Goal: Use online tool/utility: Utilize a website feature to perform a specific function

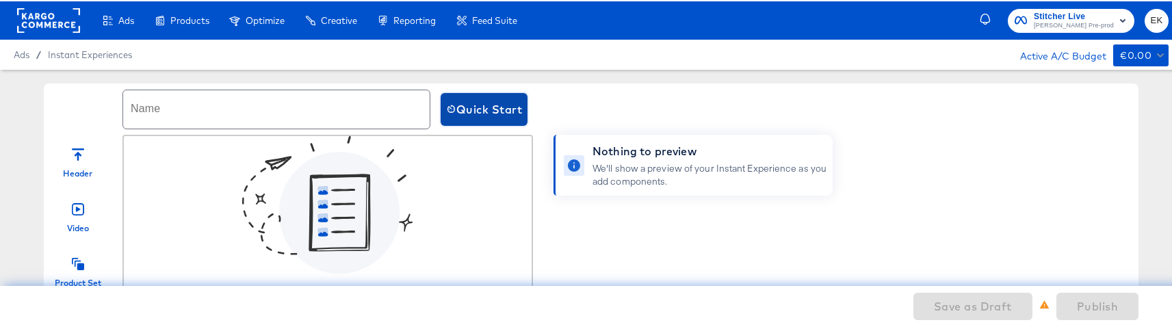
click at [482, 96] on button "Quick Start" at bounding box center [484, 108] width 87 height 33
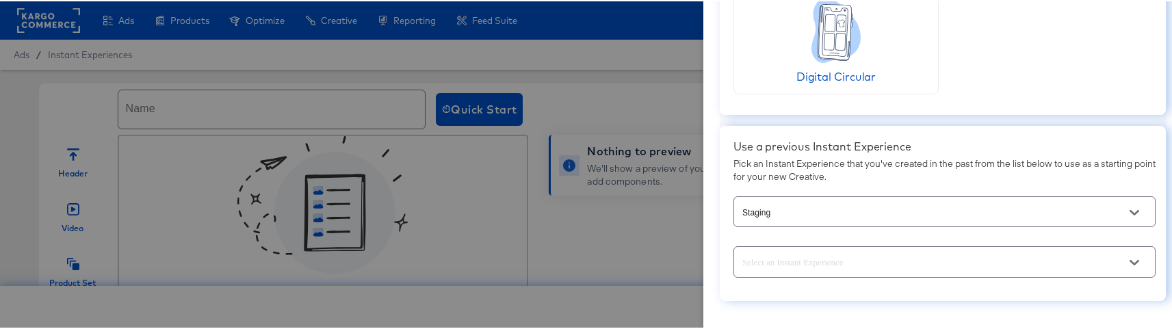
scroll to position [155, 0]
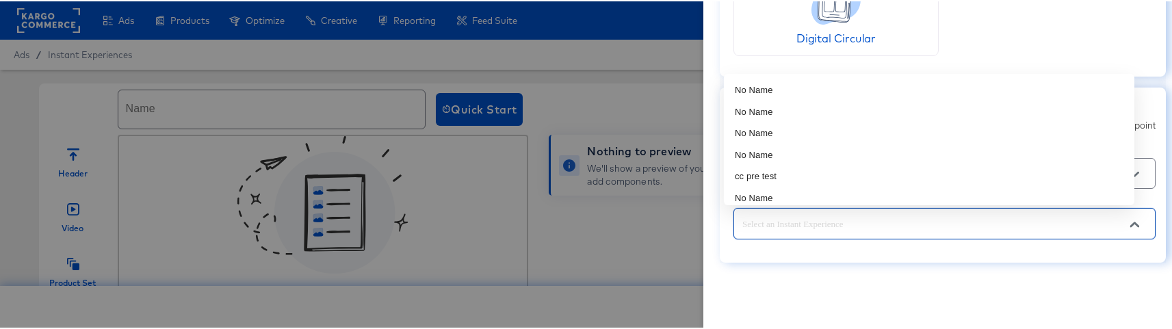
click at [979, 221] on input "text" at bounding box center [934, 223] width 389 height 16
click at [781, 177] on li "cc pre test" at bounding box center [929, 175] width 411 height 22
type input "cc pre test"
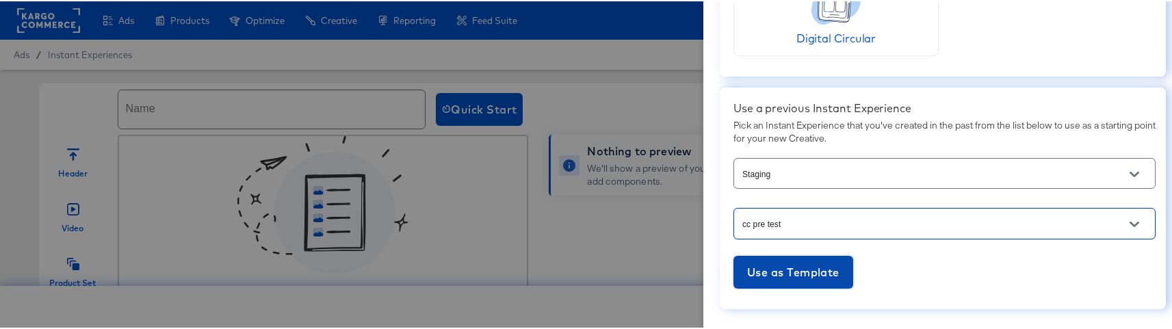
click at [753, 266] on span "Use as Template" at bounding box center [793, 270] width 92 height 19
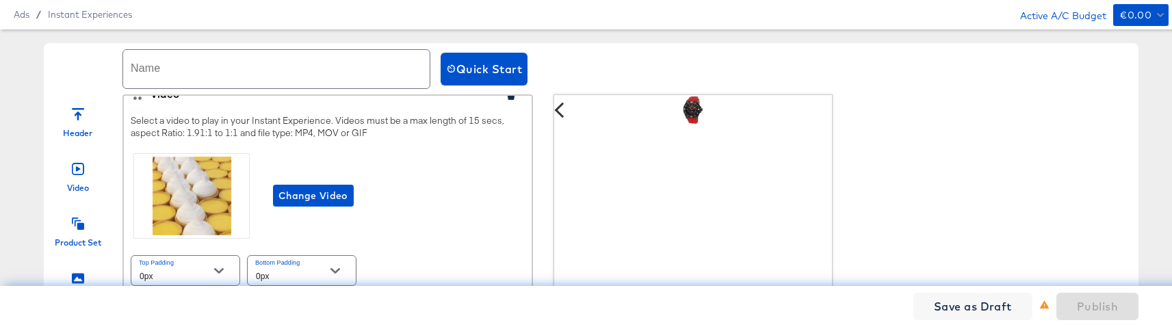
scroll to position [182, 0]
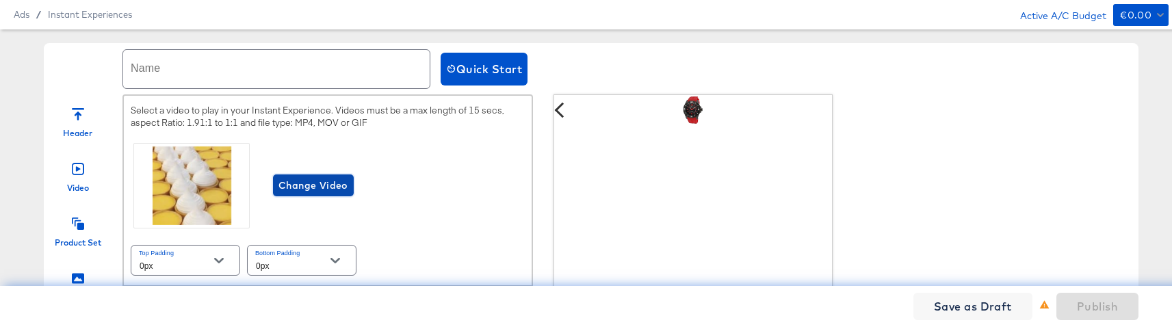
click at [324, 193] on span "Change Video" at bounding box center [314, 184] width 70 height 17
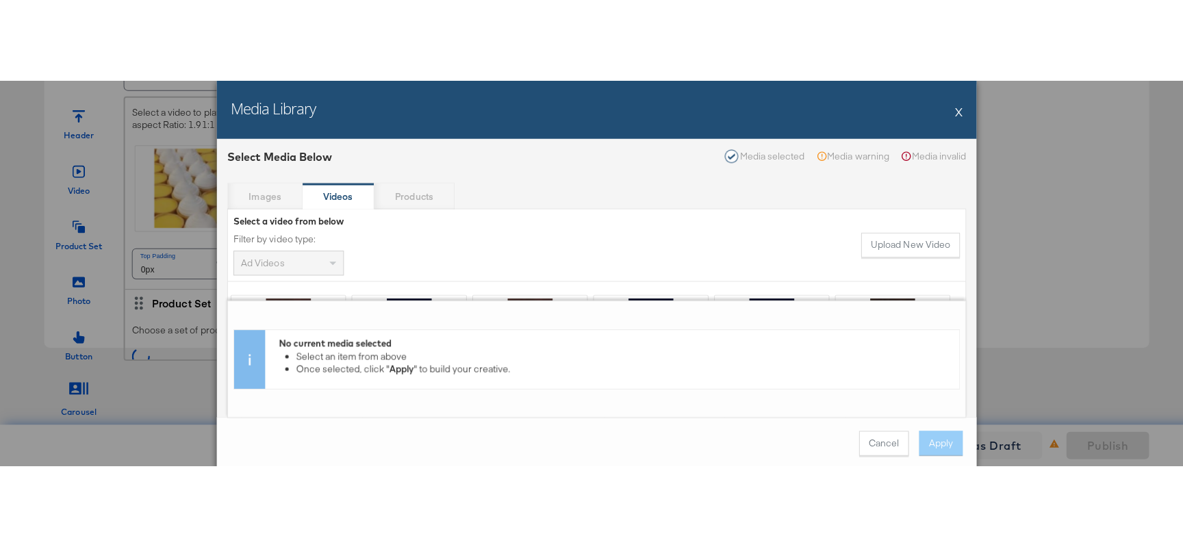
scroll to position [0, 0]
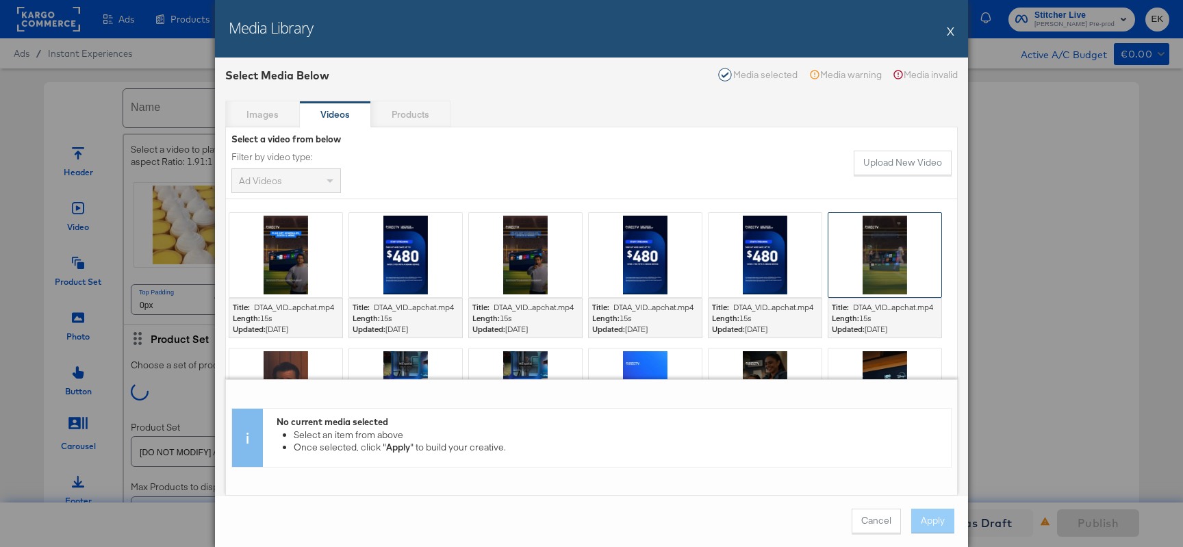
click at [883, 272] on div at bounding box center [884, 255] width 113 height 84
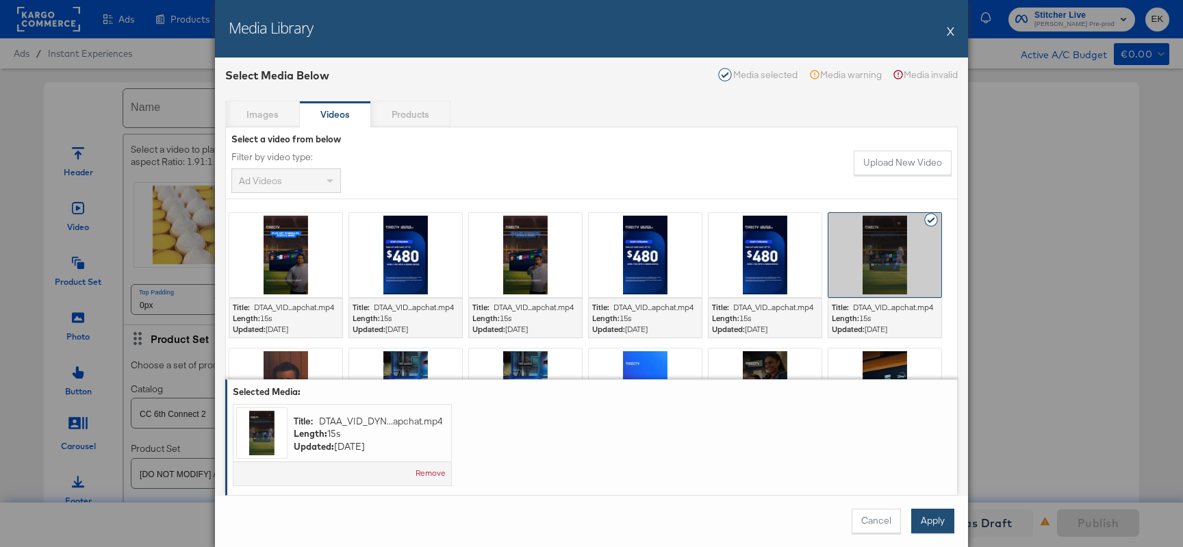
click at [931, 329] on button "Apply" at bounding box center [932, 520] width 43 height 25
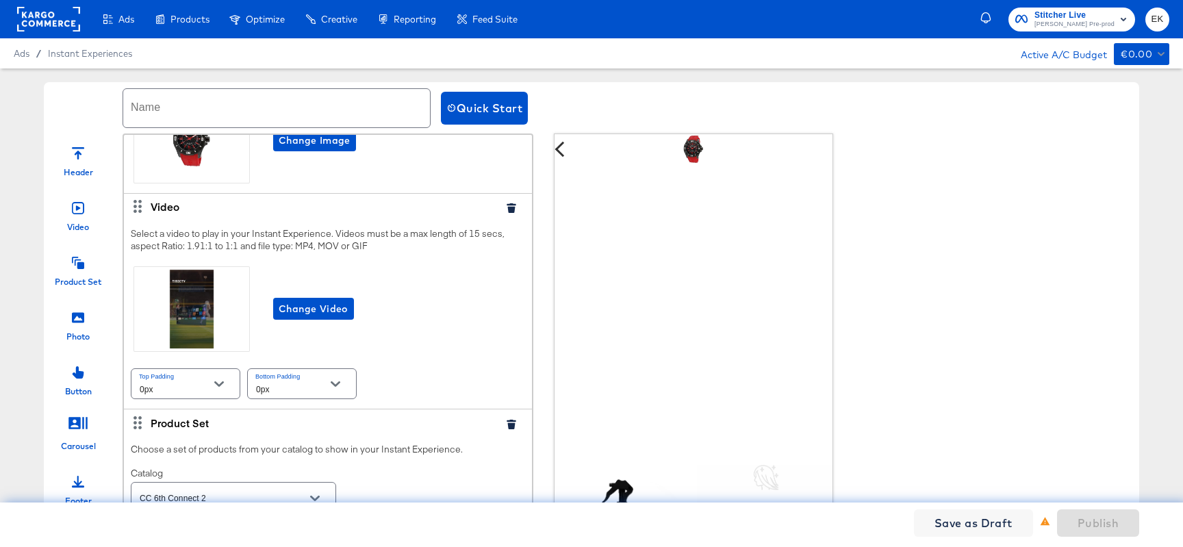
scroll to position [75, 0]
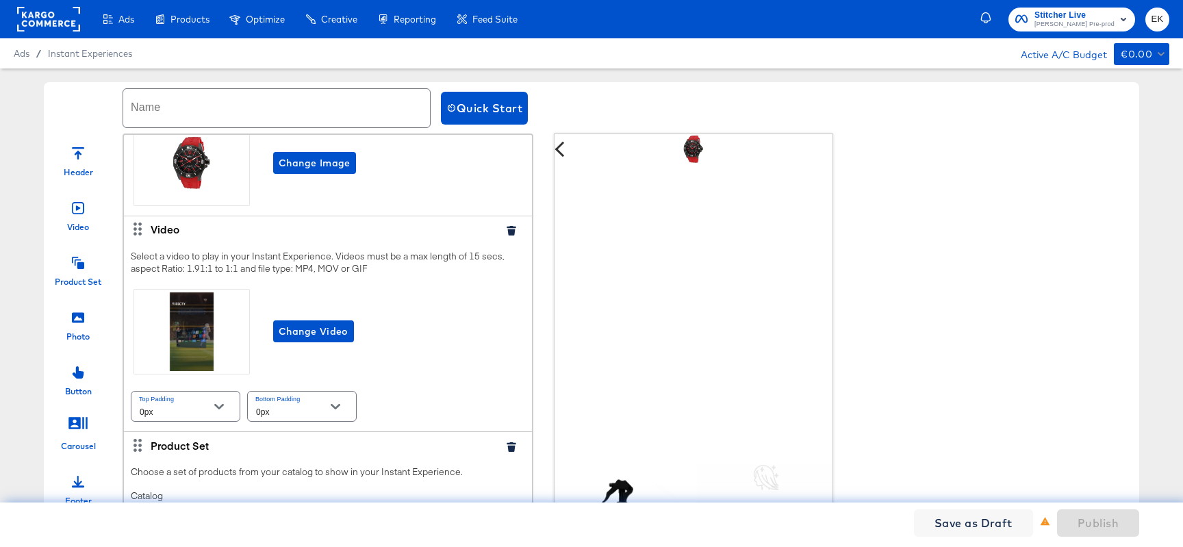
click at [167, 118] on input "text" at bounding box center [276, 108] width 307 height 38
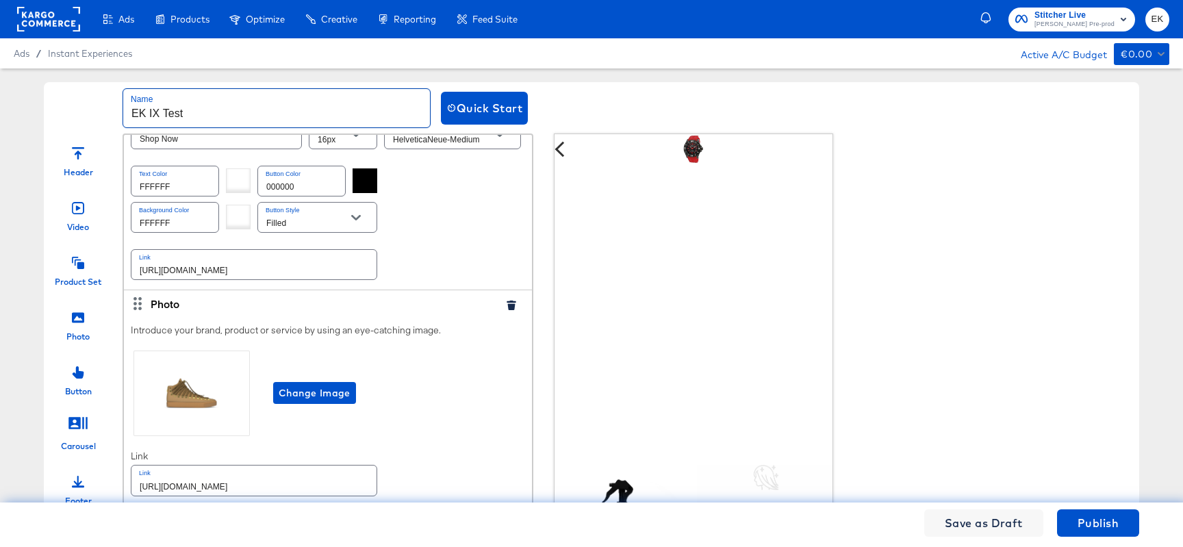
scroll to position [851, 0]
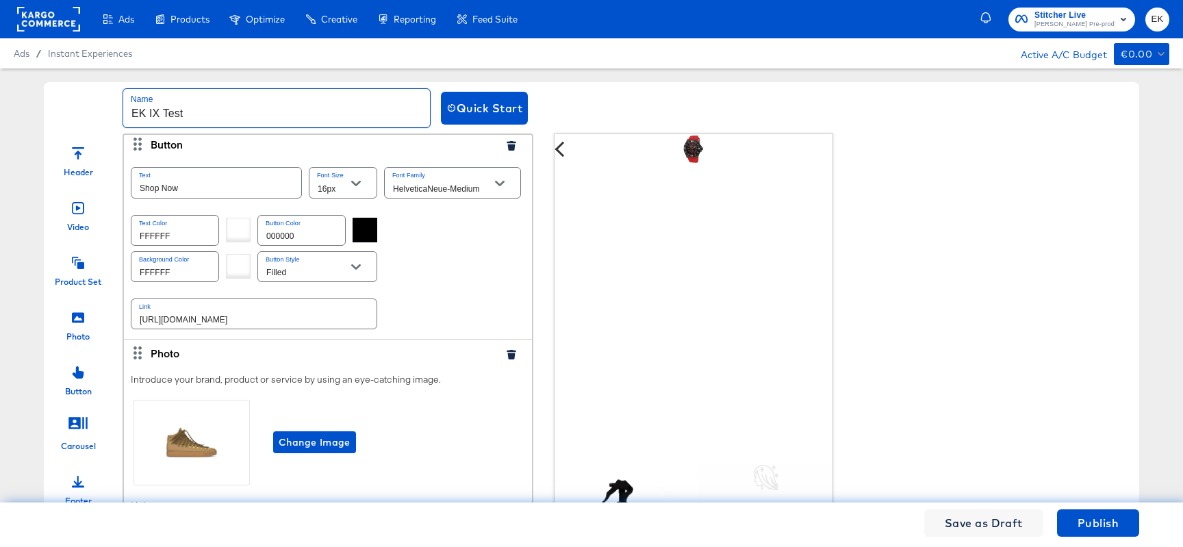
type input "EK IX Test"
click at [506, 151] on icon "button" at bounding box center [510, 146] width 9 height 10
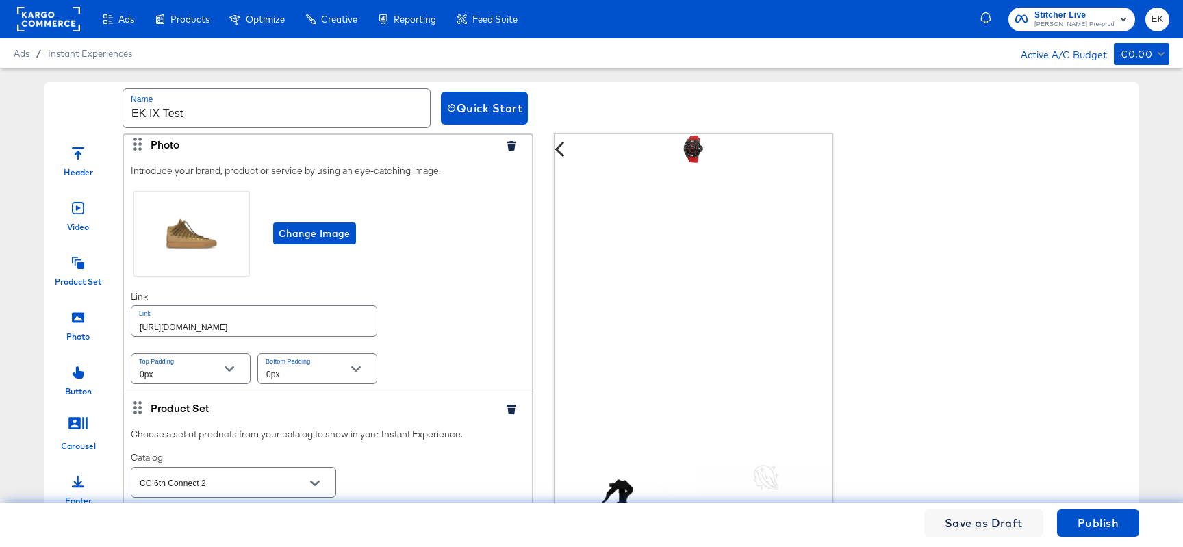
click at [506, 151] on icon "button" at bounding box center [510, 146] width 9 height 10
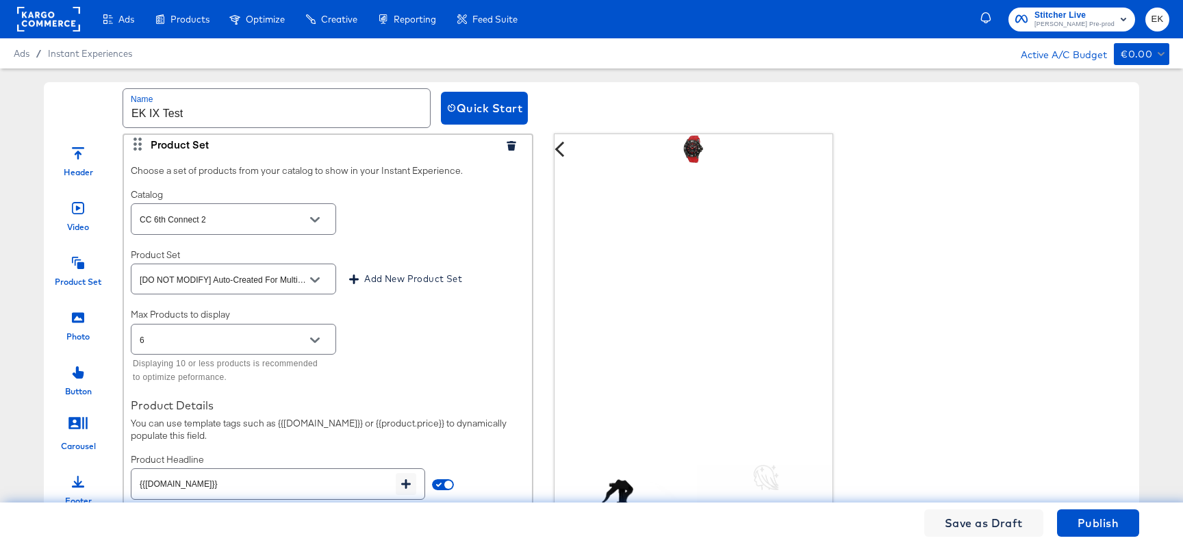
click at [506, 151] on icon "button" at bounding box center [510, 146] width 9 height 10
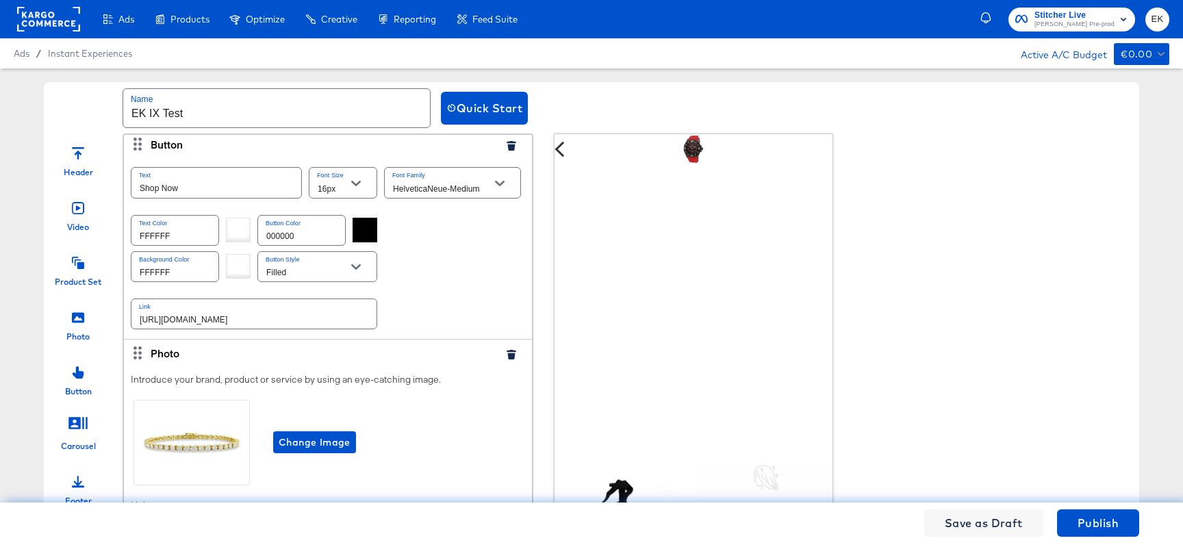
click at [501, 151] on div at bounding box center [516, 144] width 31 height 14
click at [506, 151] on icon "button" at bounding box center [510, 146] width 9 height 10
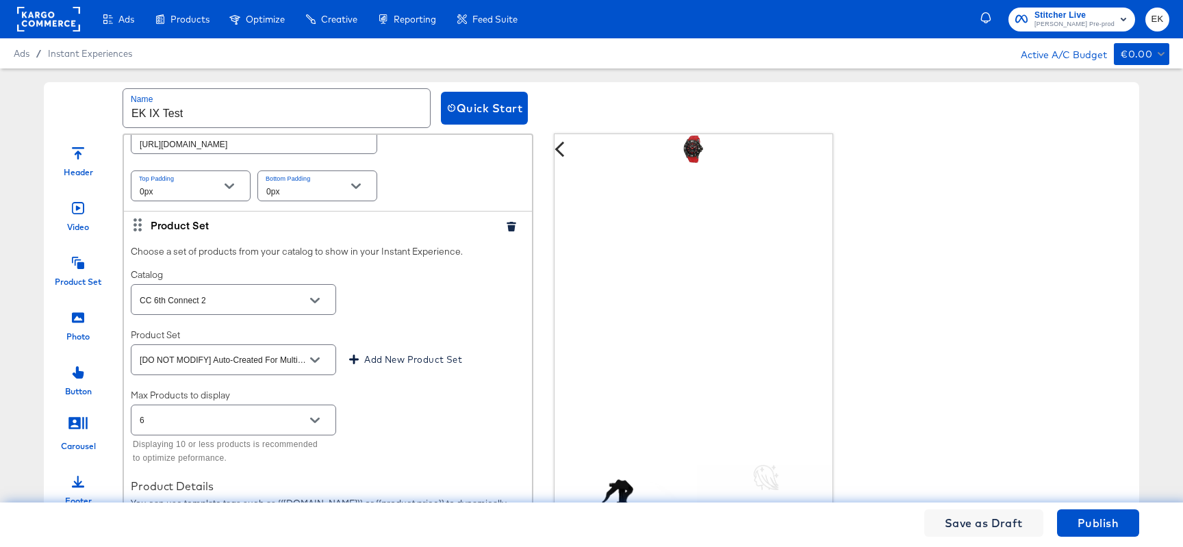
scroll to position [1081, 0]
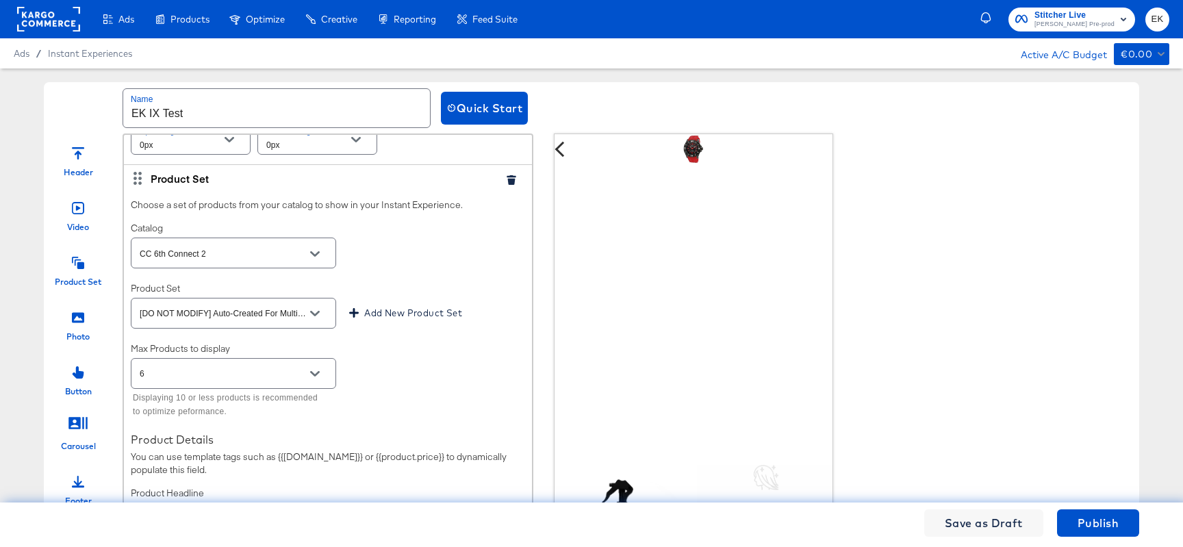
click at [506, 185] on icon "button" at bounding box center [510, 180] width 9 height 10
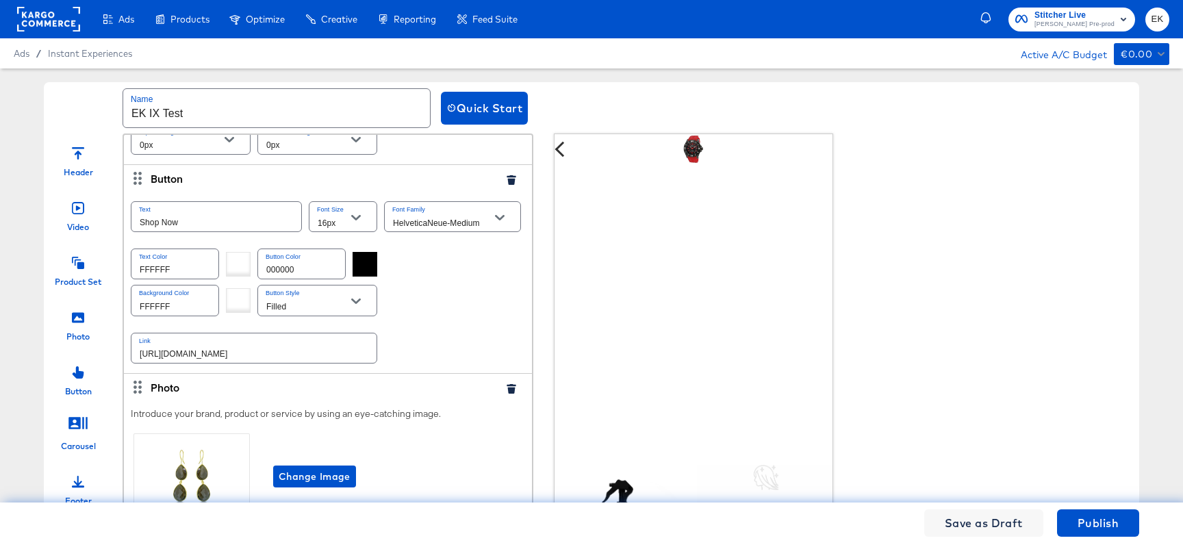
click at [506, 185] on icon "button" at bounding box center [511, 180] width 10 height 10
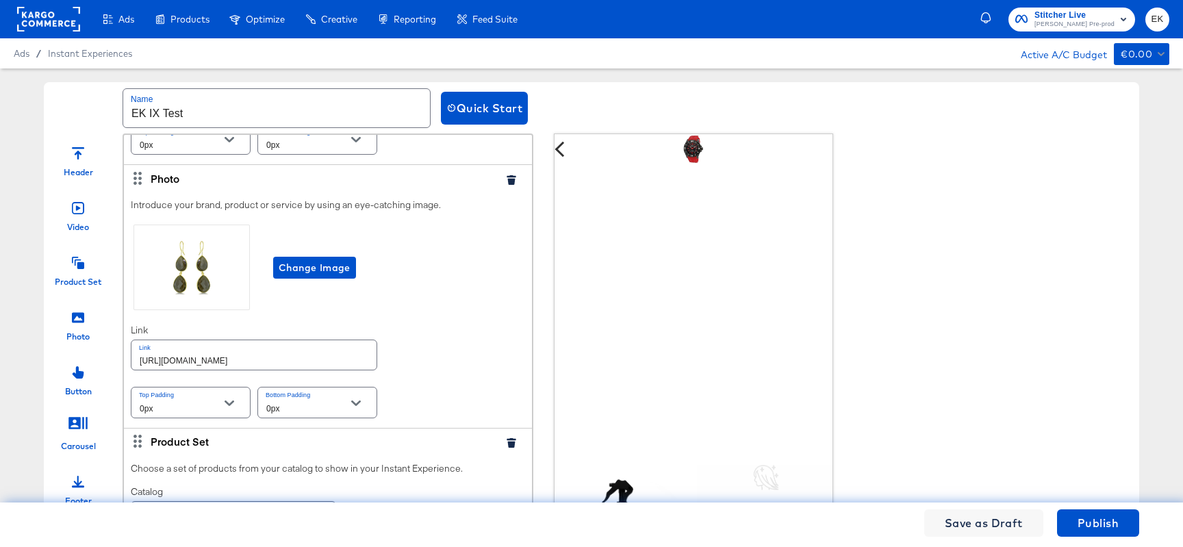
click at [506, 185] on icon "button" at bounding box center [510, 180] width 9 height 10
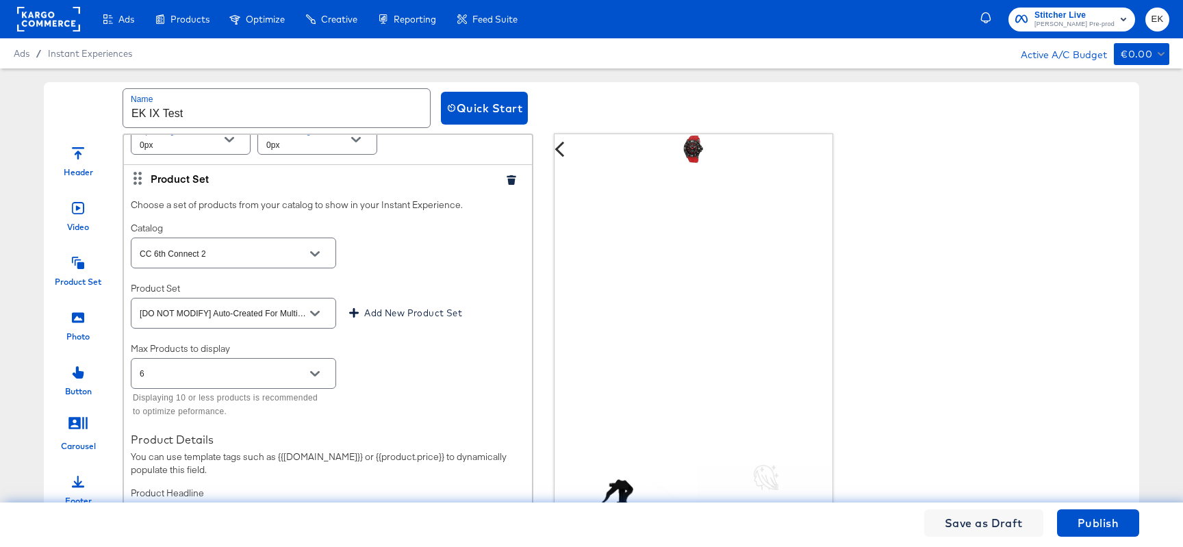
click at [506, 185] on icon "button" at bounding box center [510, 180] width 9 height 10
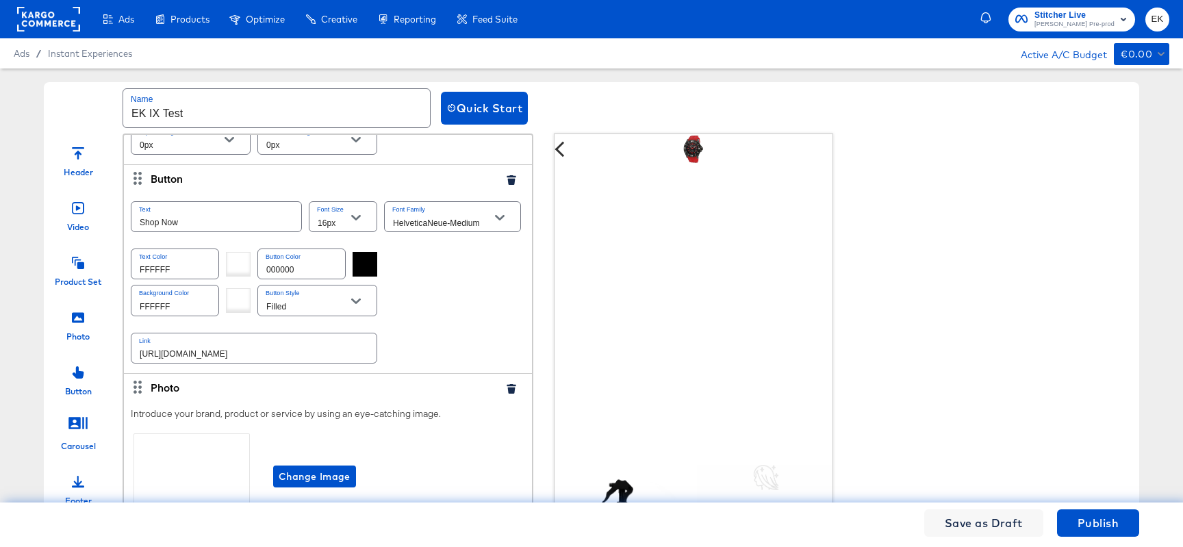
click at [506, 185] on icon "button" at bounding box center [510, 180] width 9 height 10
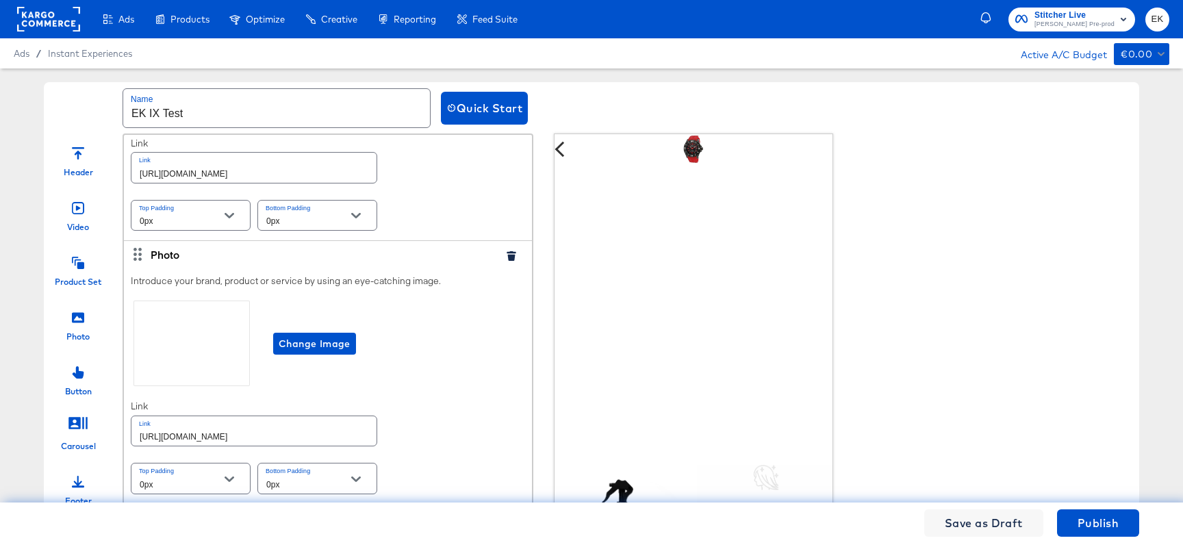
scroll to position [1016, 0]
click at [506, 257] on icon "button" at bounding box center [510, 256] width 9 height 10
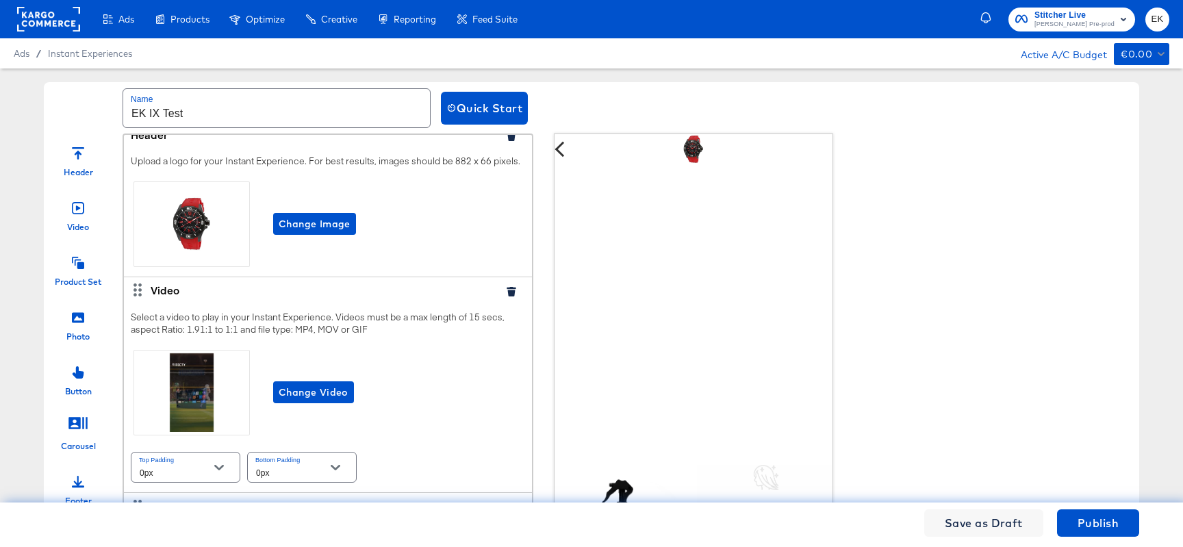
scroll to position [490, 0]
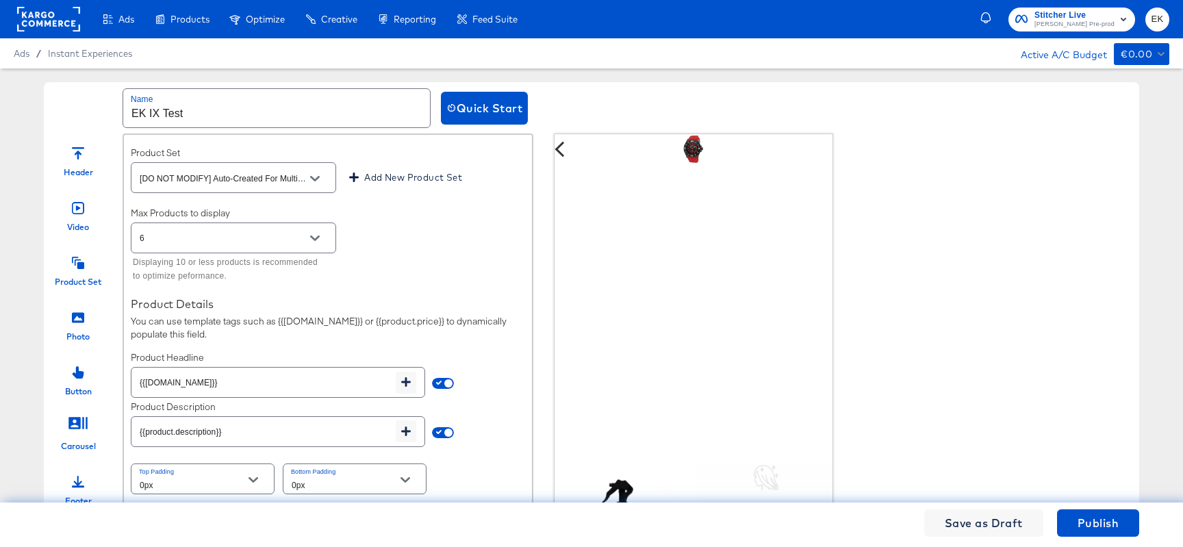
click at [80, 324] on div at bounding box center [78, 315] width 12 height 29
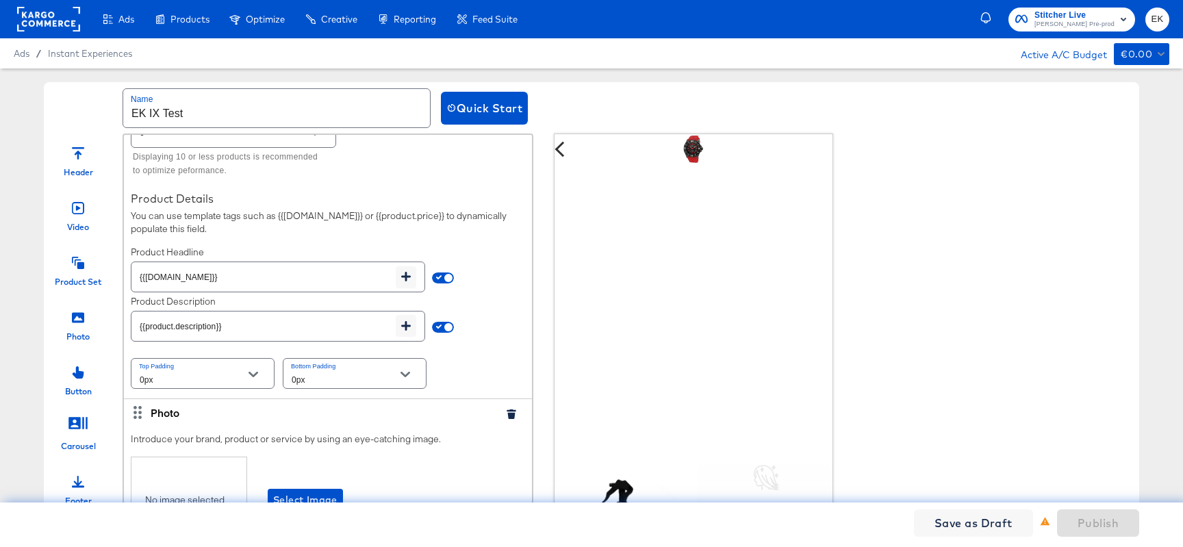
scroll to position [749, 0]
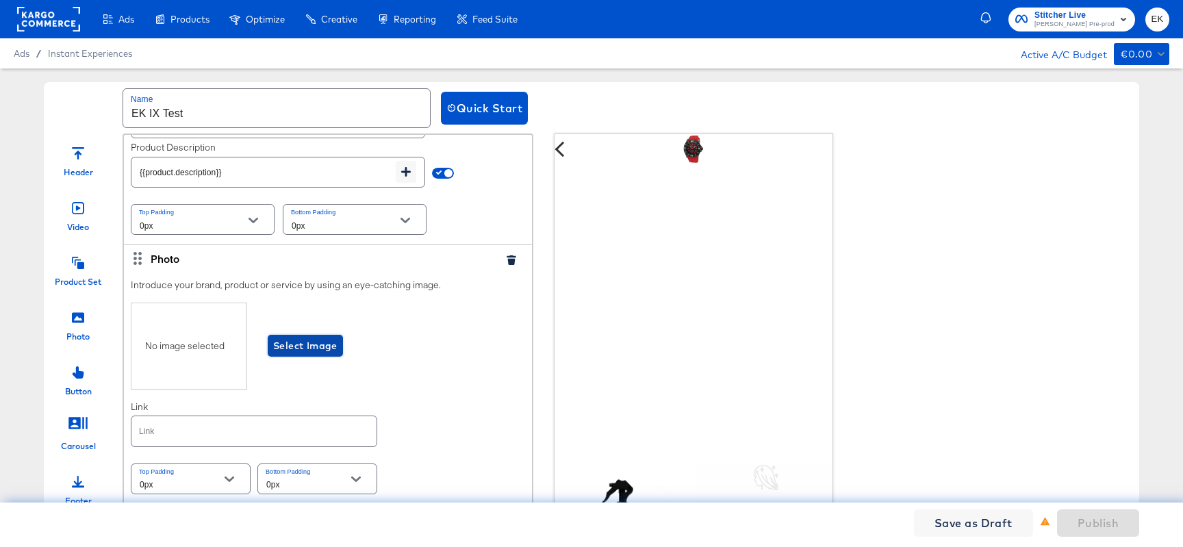
click at [313, 329] on span "Select Image" at bounding box center [305, 345] width 64 height 17
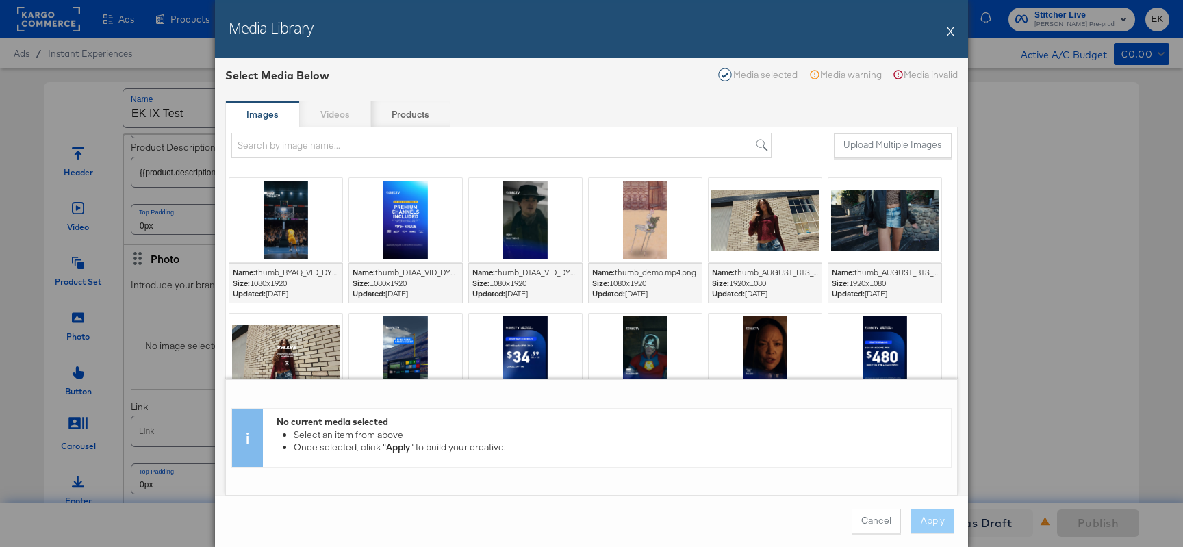
click at [948, 27] on button "X" at bounding box center [950, 30] width 8 height 27
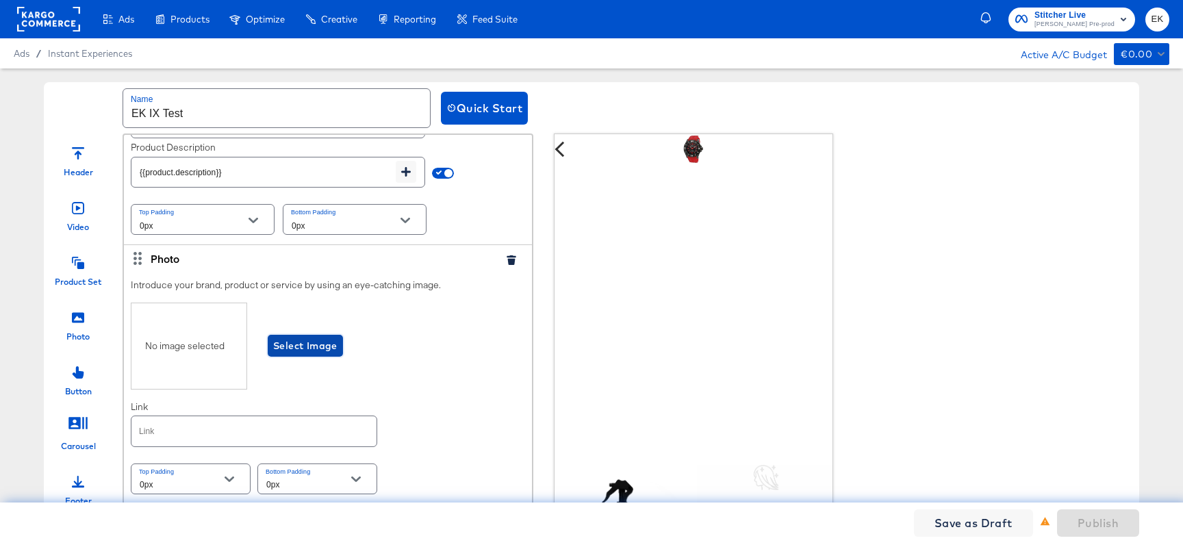
click at [306, 329] on span "Select Image" at bounding box center [305, 345] width 64 height 17
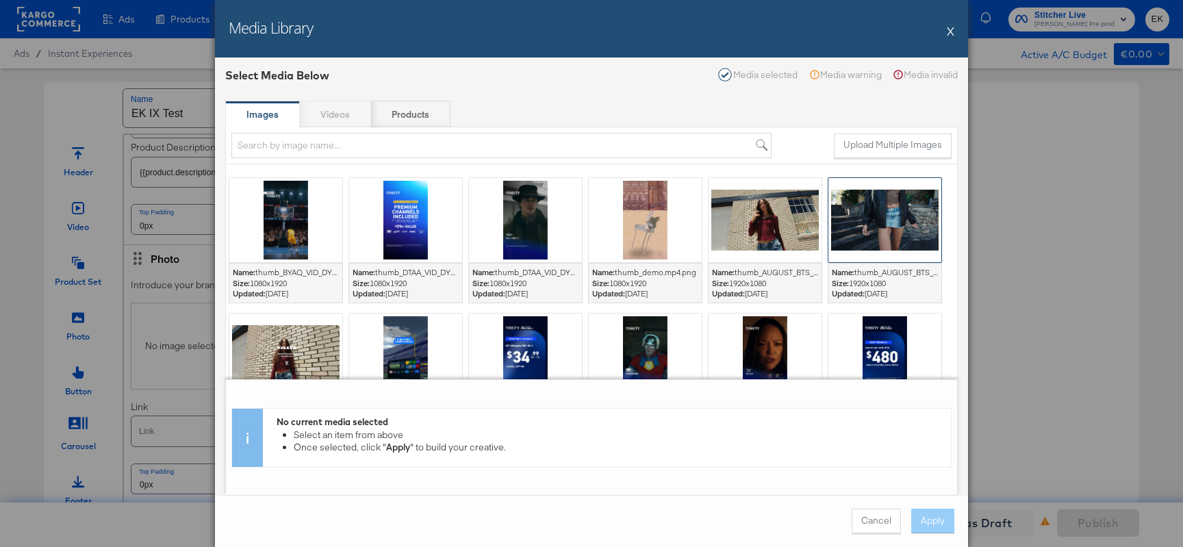
click at [858, 238] on div at bounding box center [884, 220] width 113 height 84
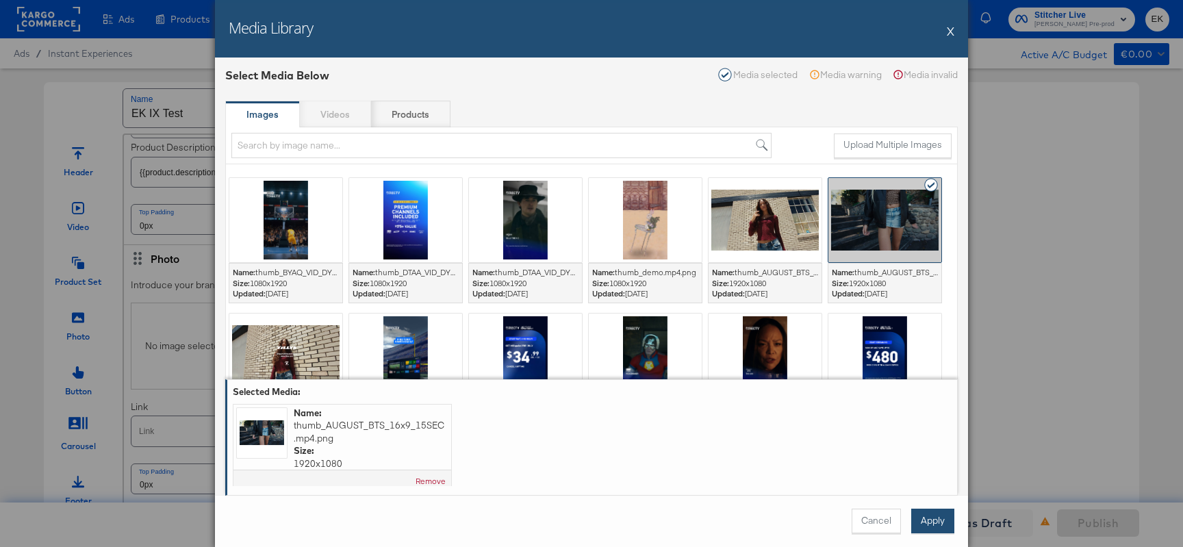
click at [933, 329] on button "Apply" at bounding box center [932, 520] width 43 height 25
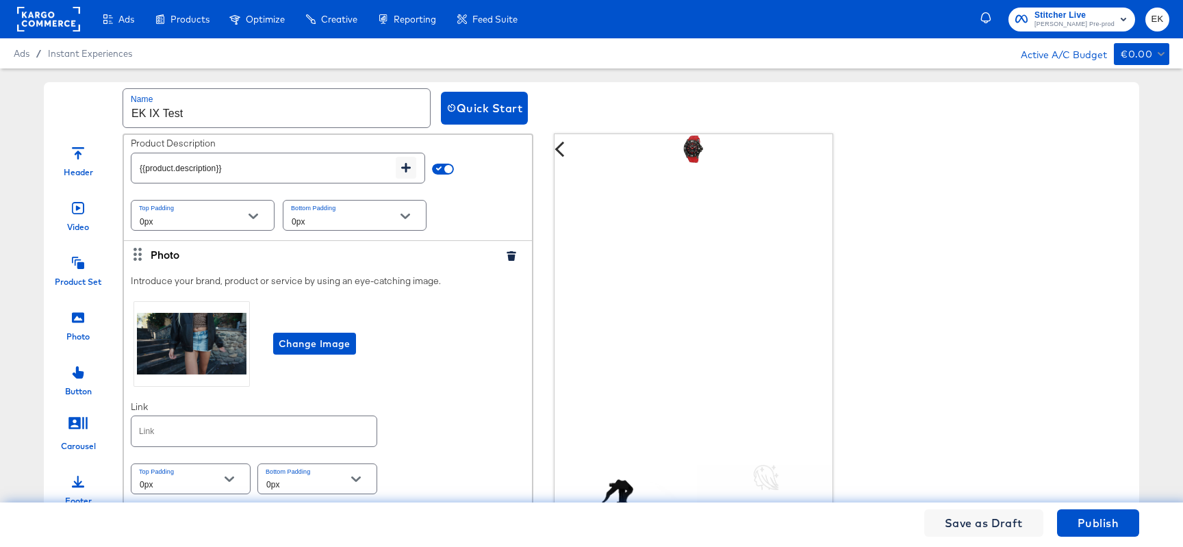
click at [234, 329] on input "text" at bounding box center [253, 430] width 245 height 29
type input "W"
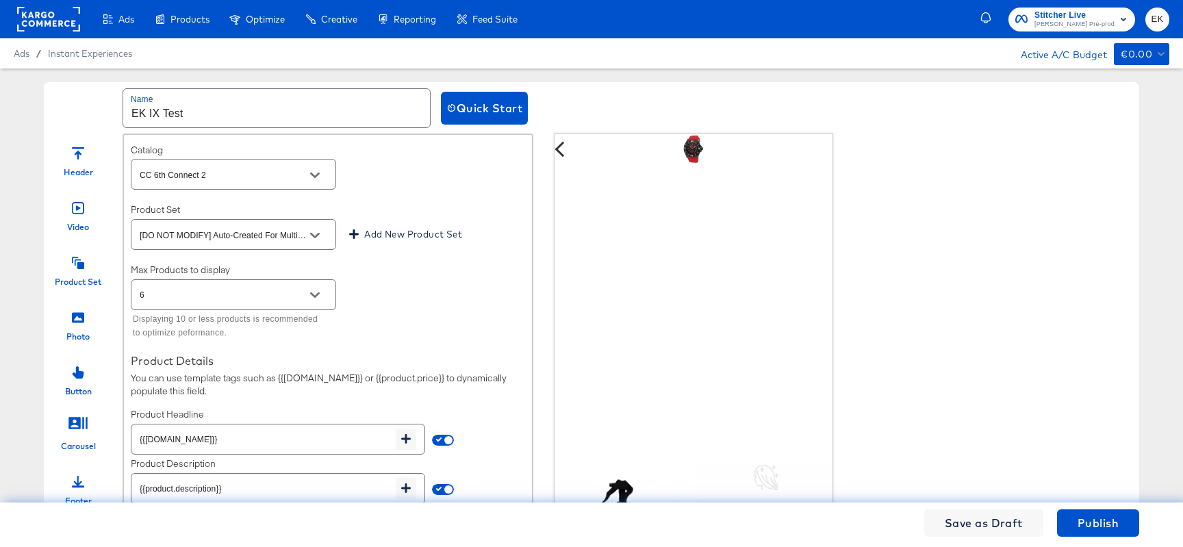
scroll to position [0, 0]
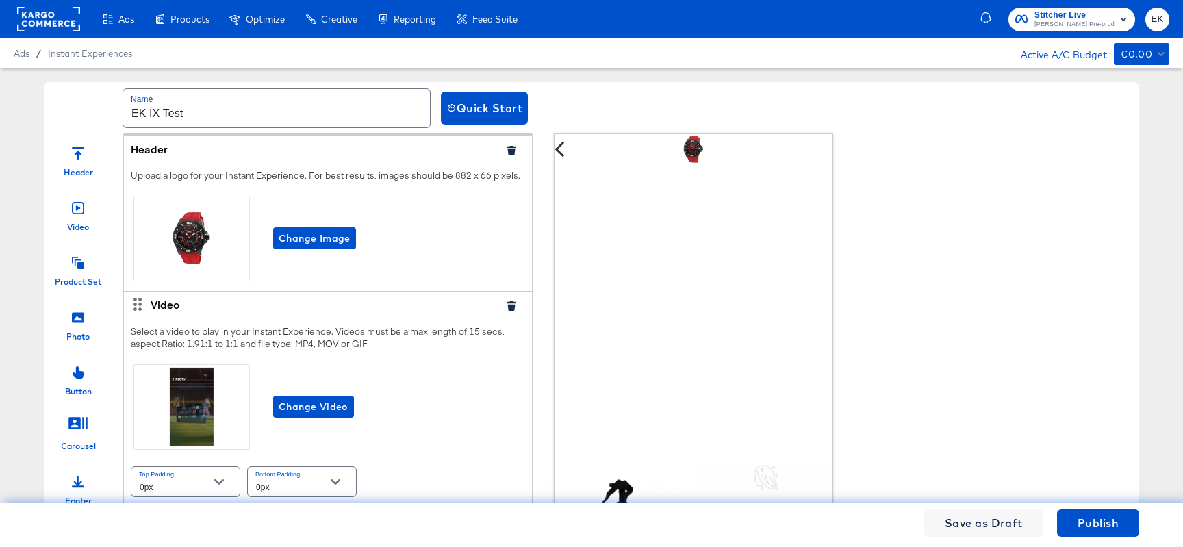
type input "[URL][DOMAIN_NAME]"
click at [506, 149] on icon "button" at bounding box center [510, 151] width 9 height 10
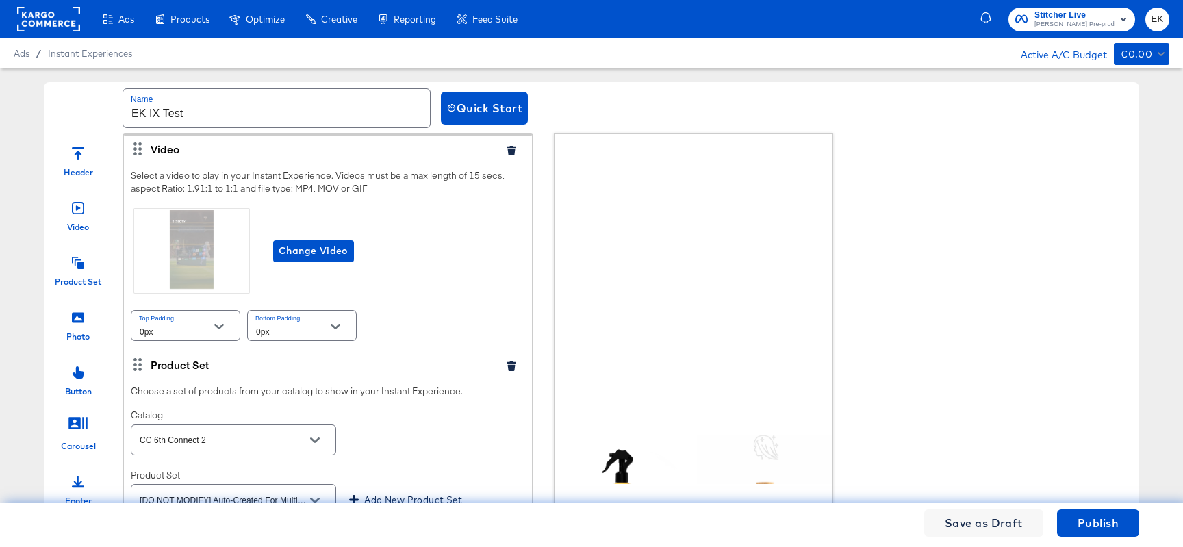
click at [997, 329] on div "Header Video Product Set Photo Button Carousel Footer Video Select a video to p…" at bounding box center [591, 319] width 1095 height 373
click at [506, 151] on icon "button" at bounding box center [510, 151] width 9 height 10
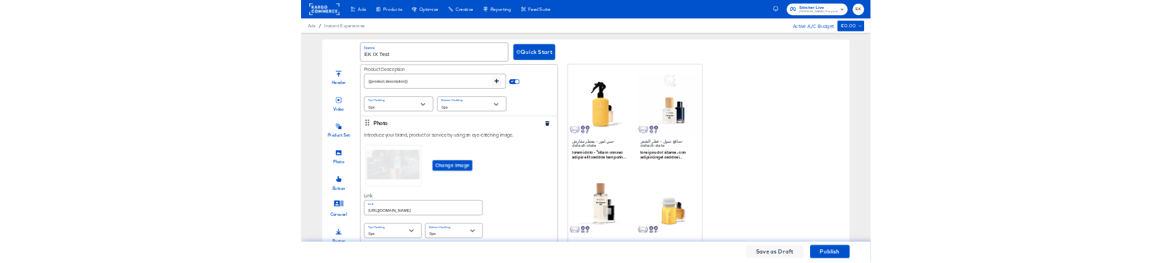
scroll to position [106, 0]
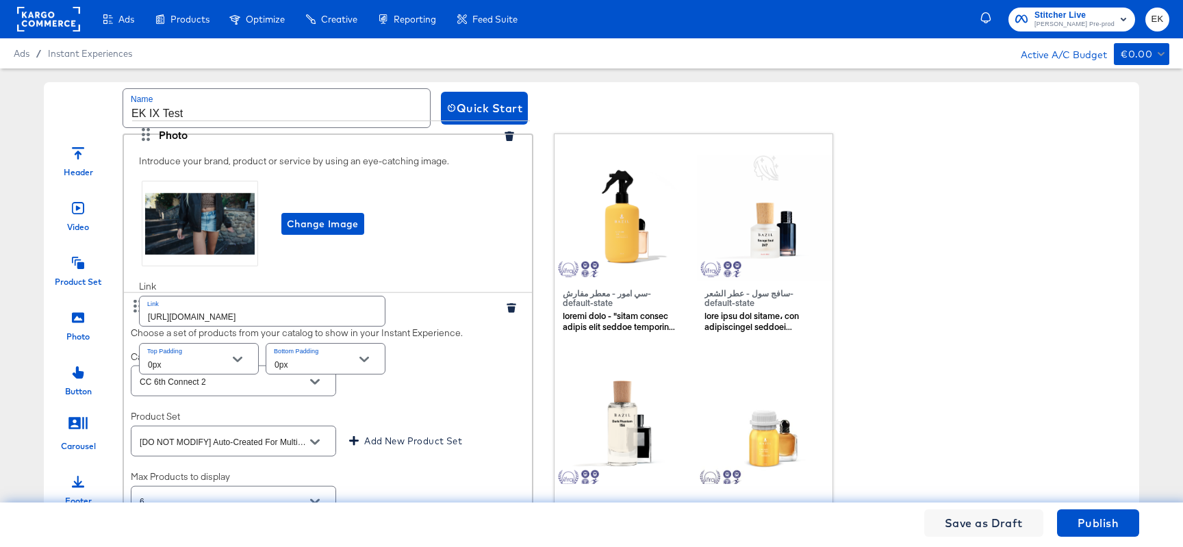
drag, startPoint x: 141, startPoint y: 257, endPoint x: 148, endPoint y: 136, distance: 121.3
click at [148, 136] on div "Product Set Choose a set of products from your catalog to show in your Instant …" at bounding box center [328, 266] width 408 height 475
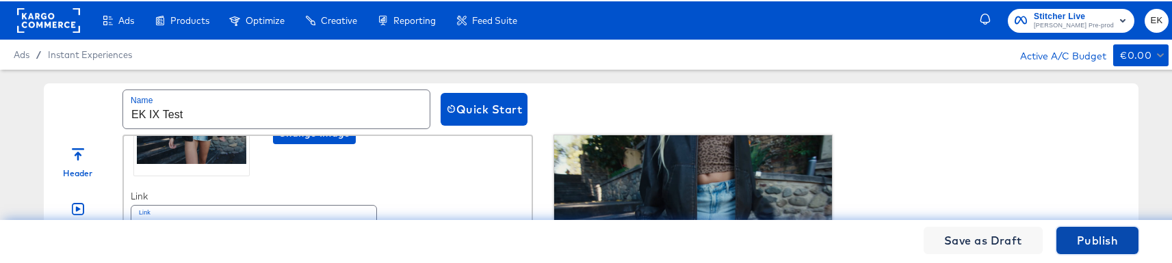
click at [1083, 243] on span "Publish" at bounding box center [1097, 239] width 41 height 19
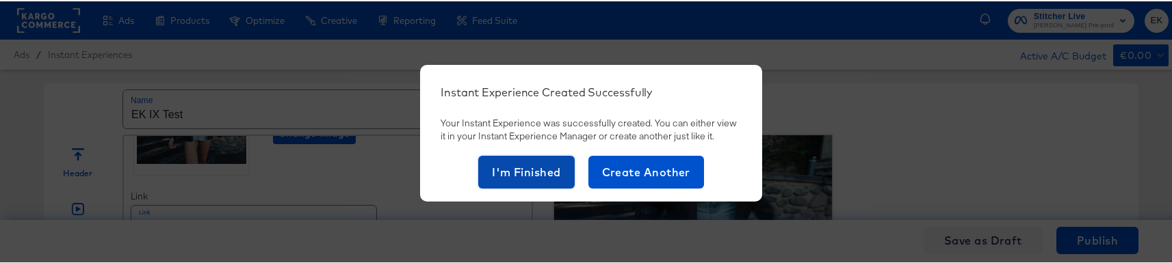
click at [506, 170] on span "I'm Finished" at bounding box center [526, 171] width 69 height 19
